Goal: Information Seeking & Learning: Learn about a topic

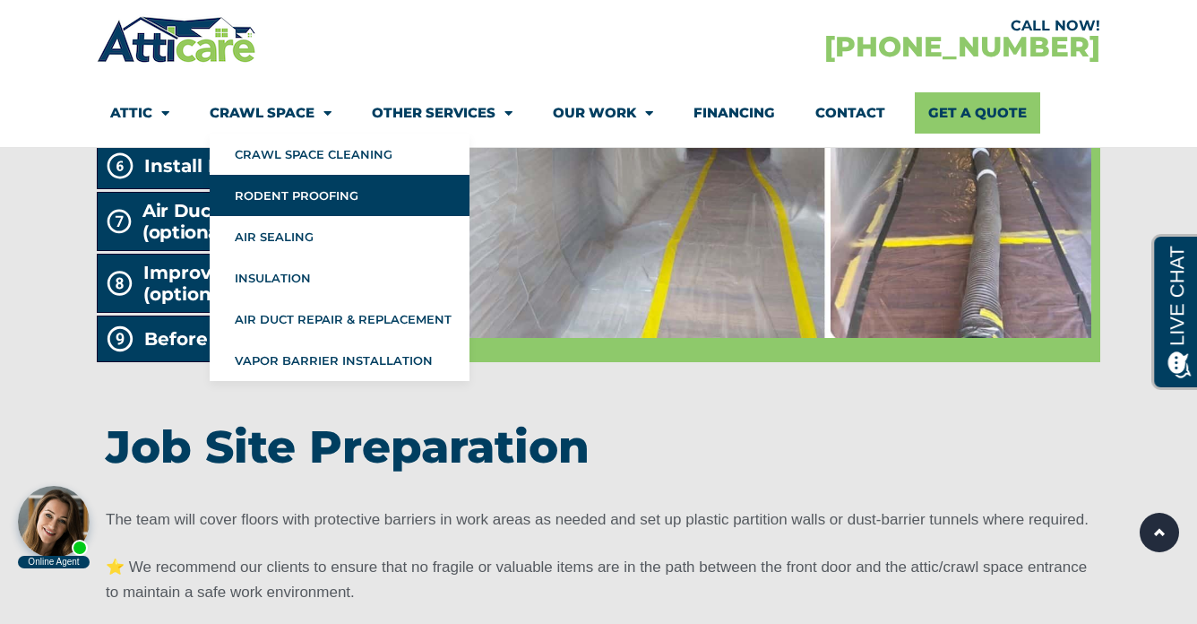
click at [270, 199] on link "Rodent Proofing" at bounding box center [340, 195] width 260 height 41
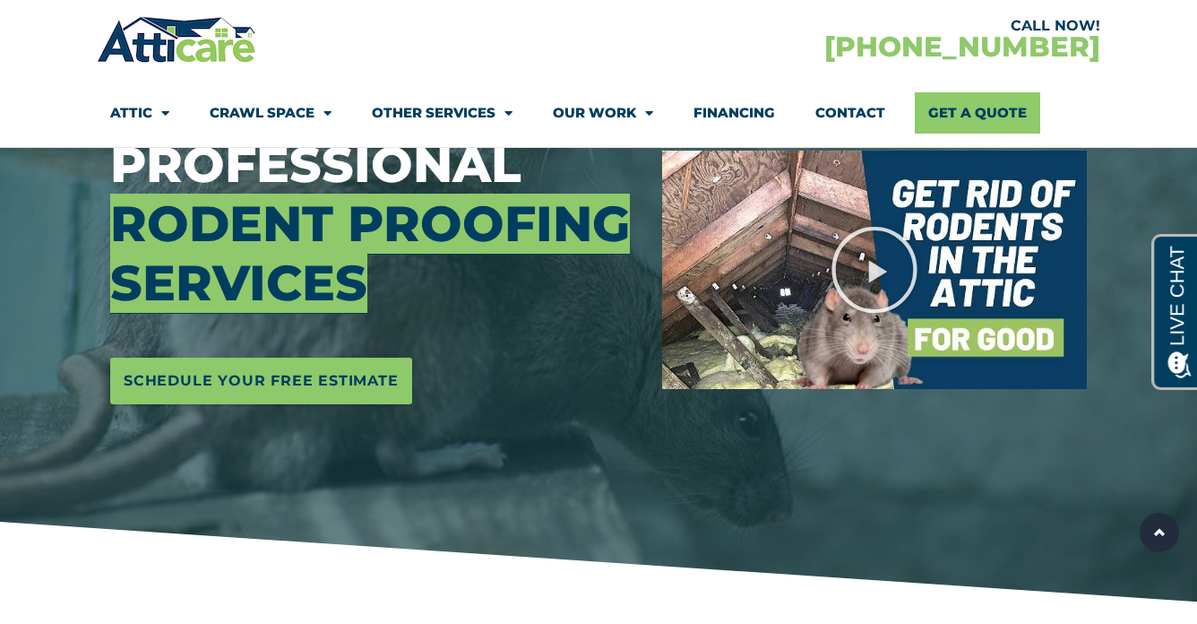
scroll to position [233, 0]
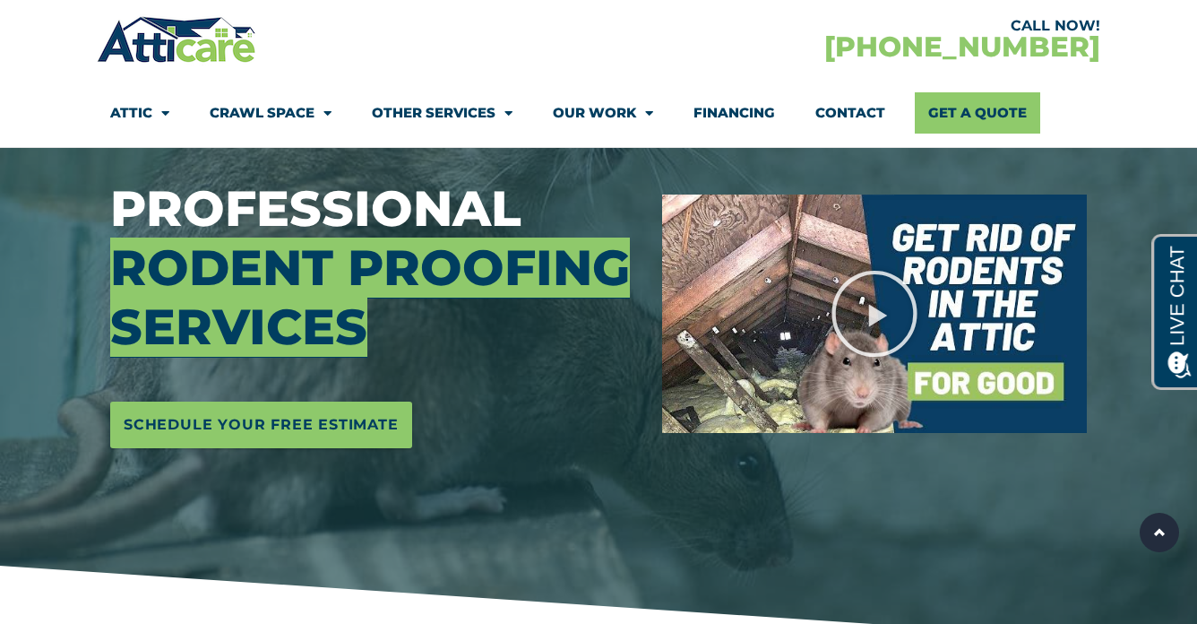
click at [257, 114] on link "Crawl Space" at bounding box center [271, 112] width 122 height 41
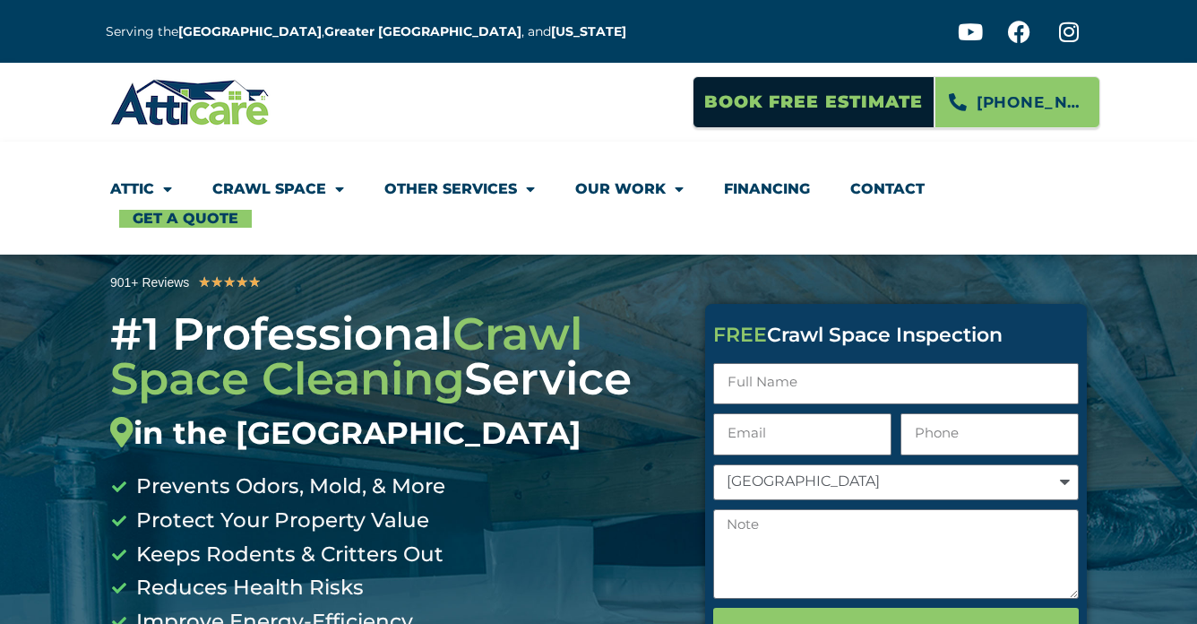
click at [263, 181] on link "Crawl Space" at bounding box center [278, 188] width 132 height 41
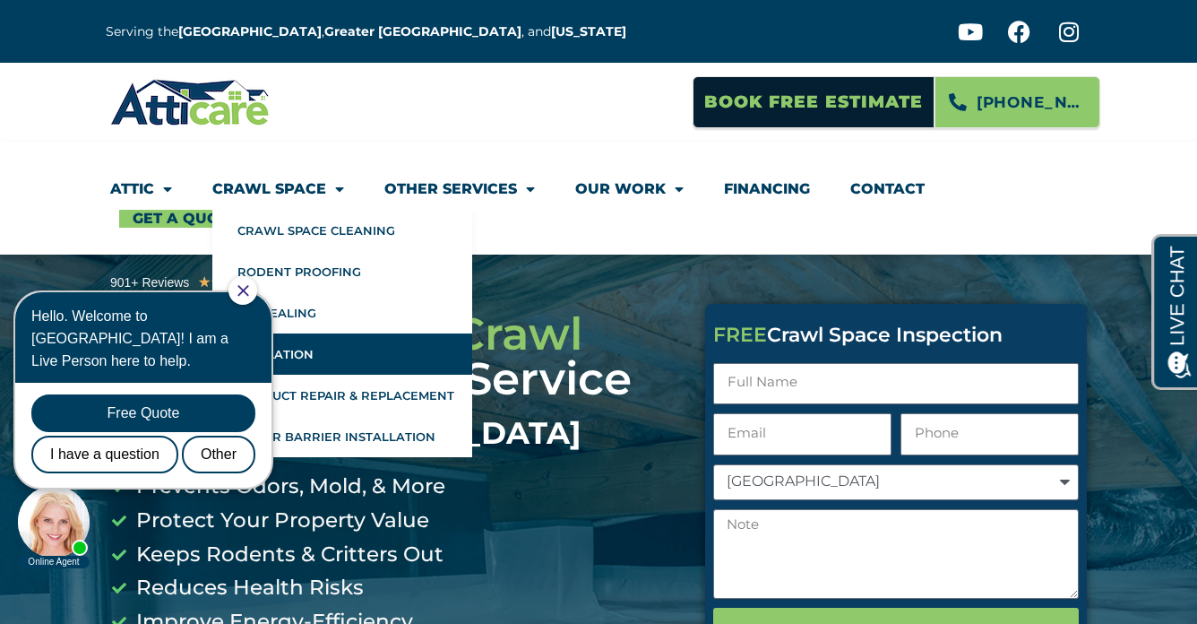
click at [404, 346] on link "Insulation" at bounding box center [342, 353] width 260 height 41
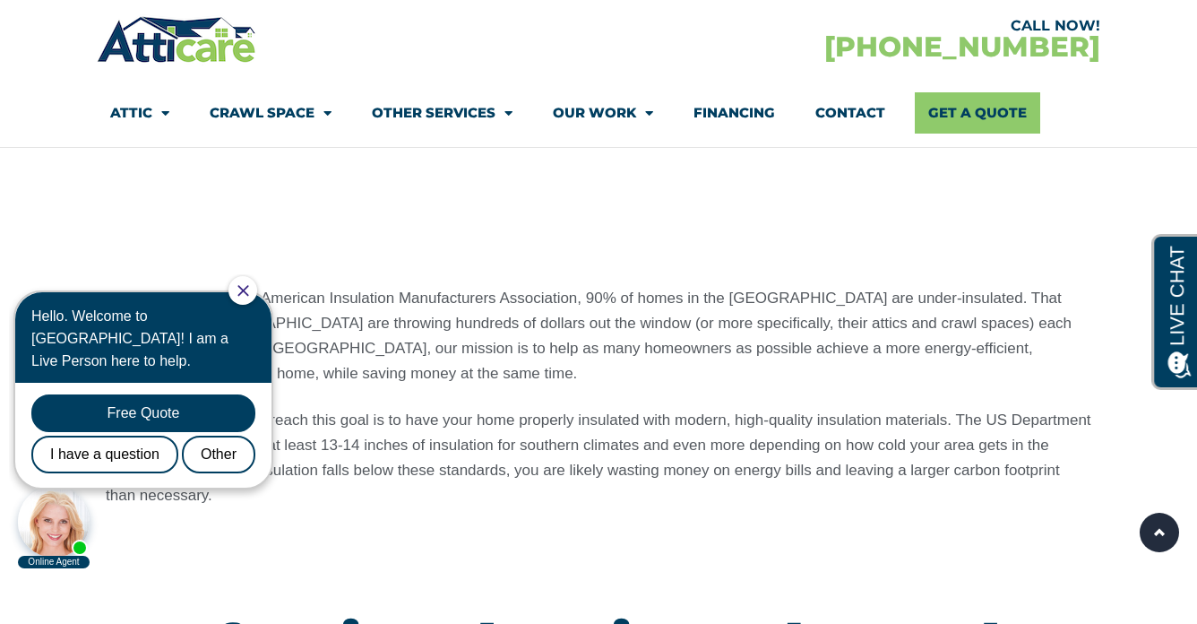
scroll to position [1529, 0]
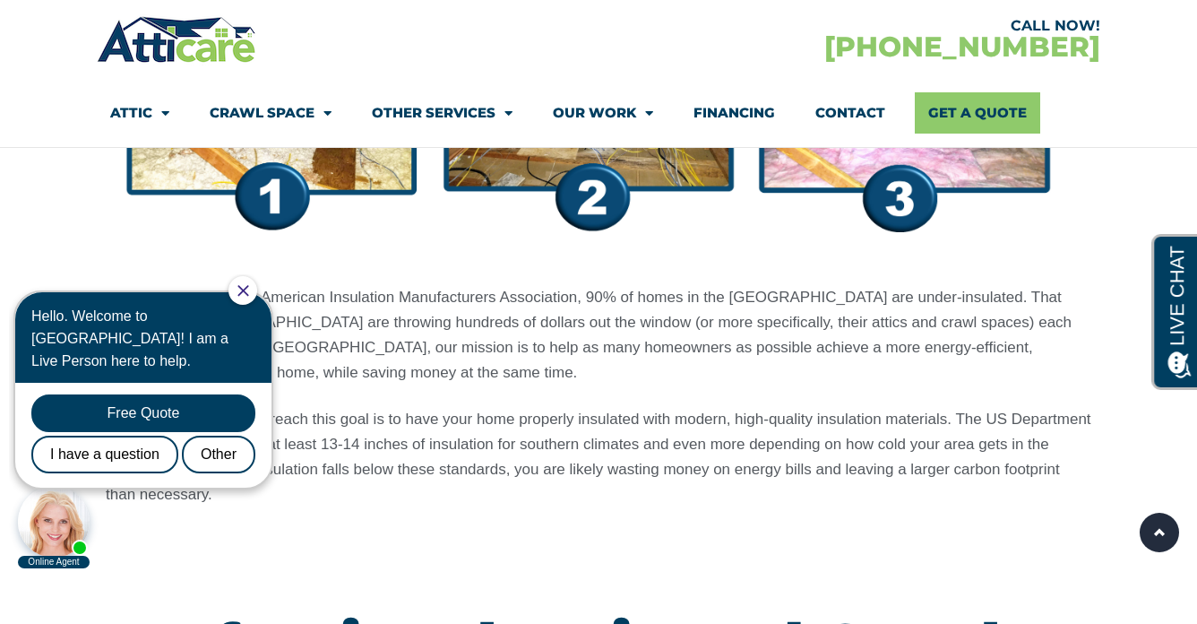
click at [248, 291] on icon "Close Chat" at bounding box center [242, 290] width 11 height 11
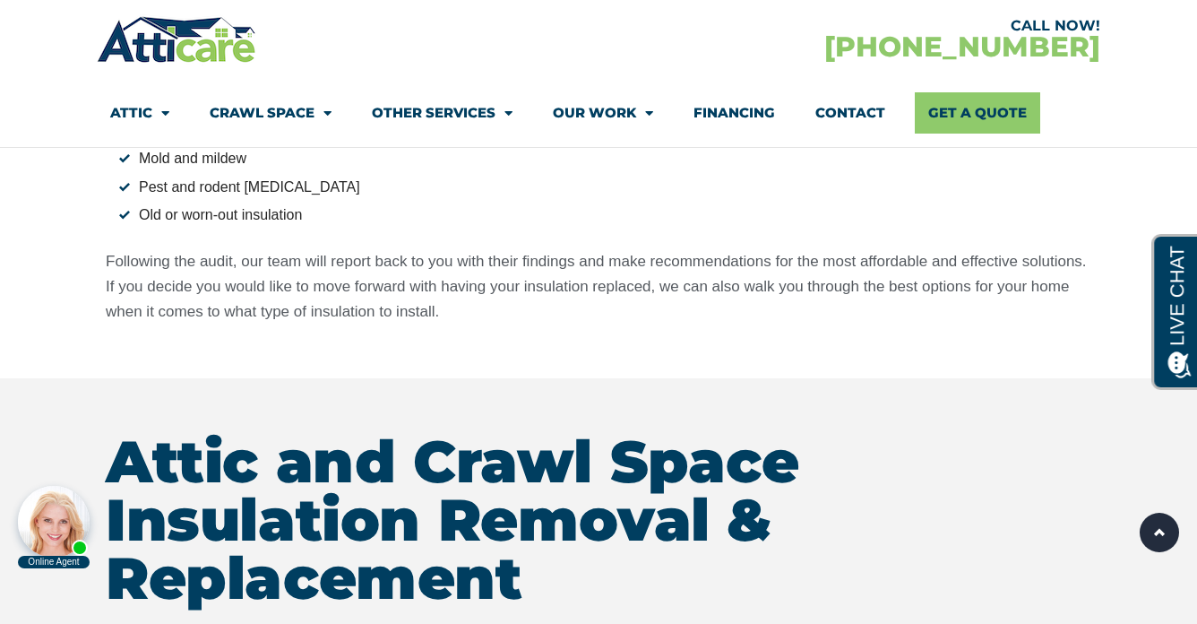
scroll to position [2301, 0]
